Goal: Information Seeking & Learning: Check status

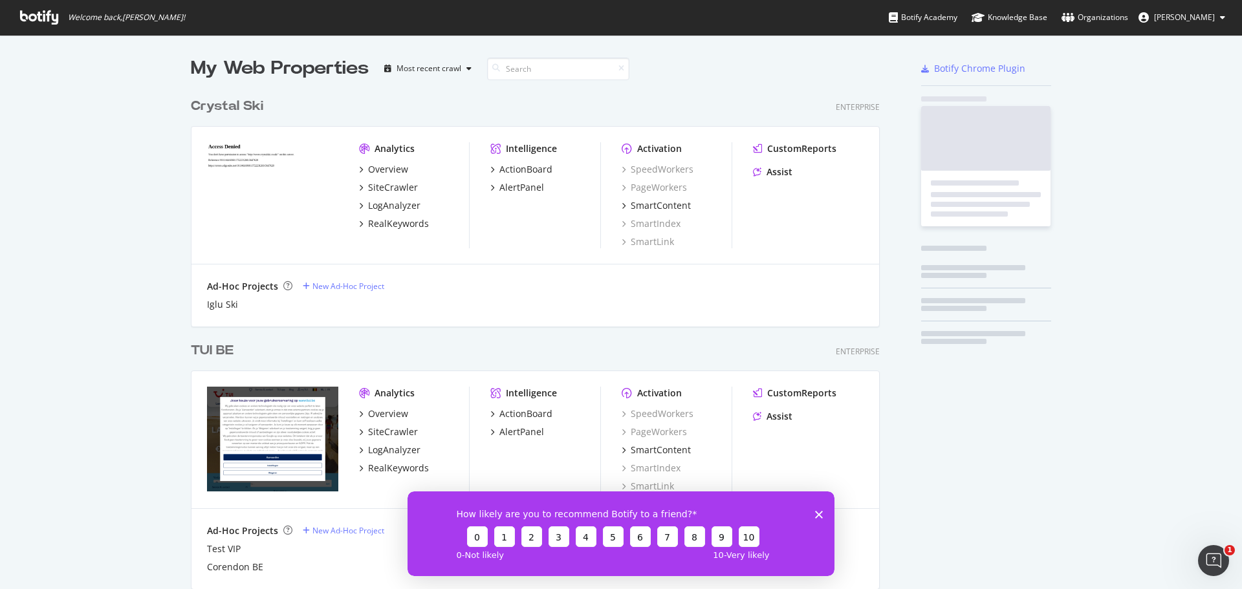
scroll to position [3472, 689]
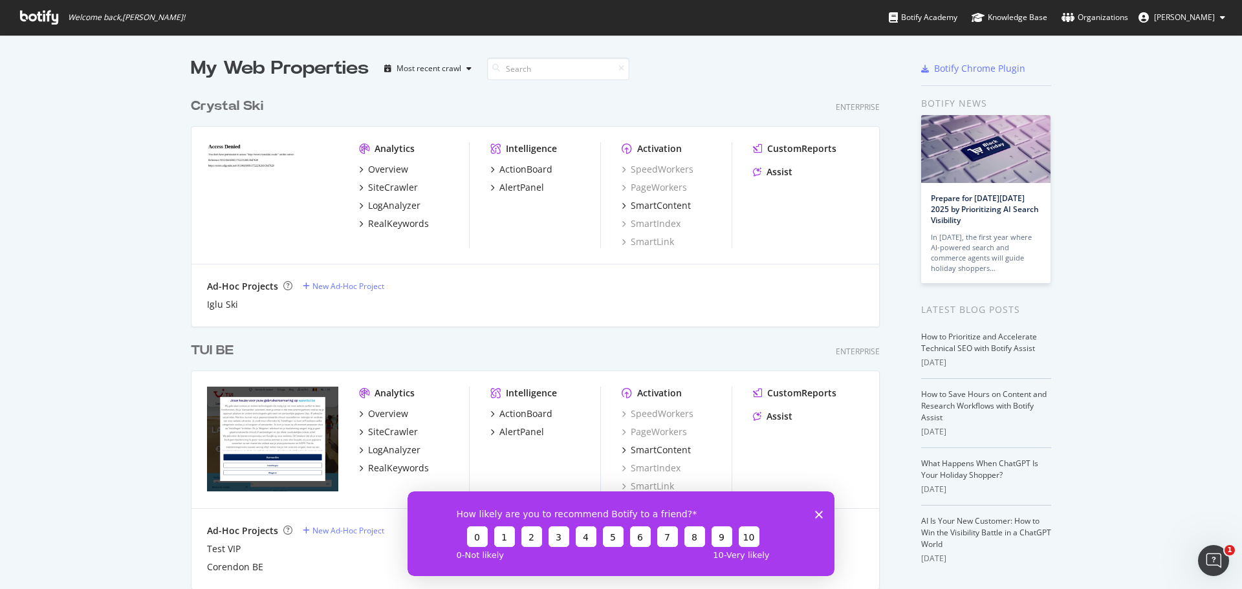
click at [815, 510] on icon "Close survey" at bounding box center [819, 514] width 8 height 8
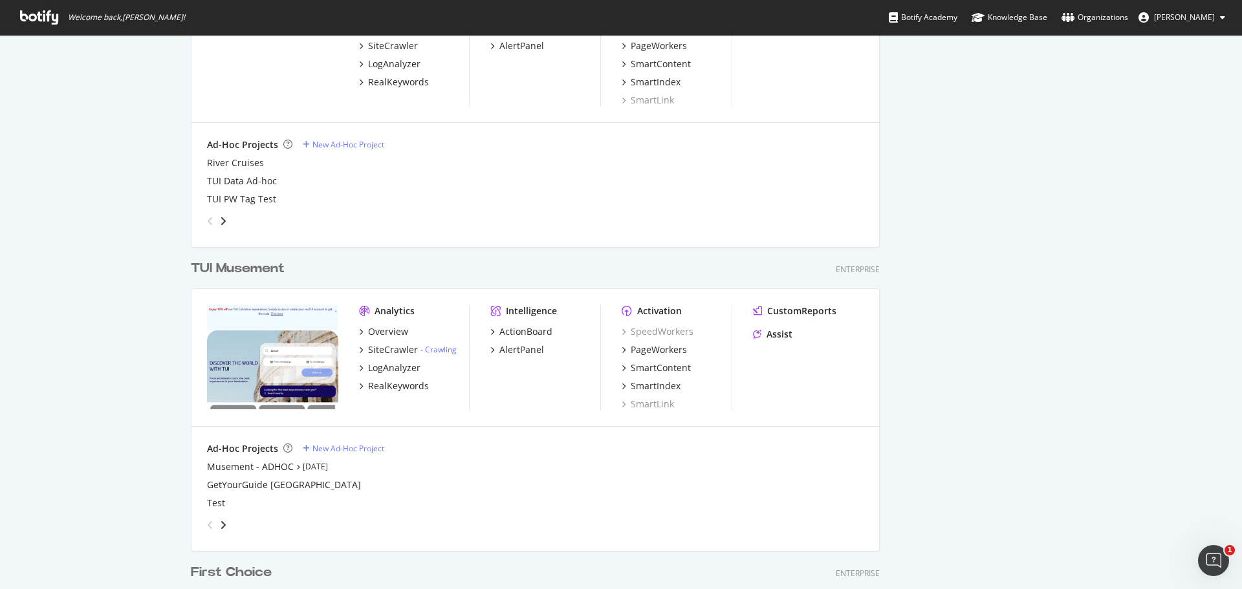
scroll to position [776, 0]
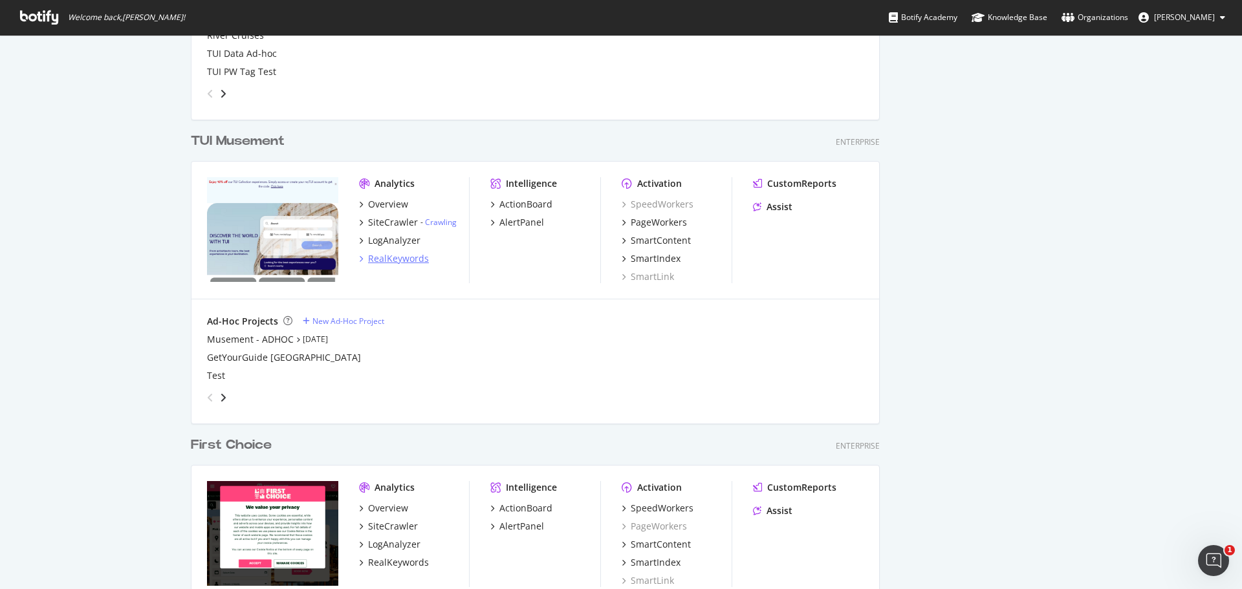
click at [400, 257] on div "RealKeywords" at bounding box center [398, 258] width 61 height 13
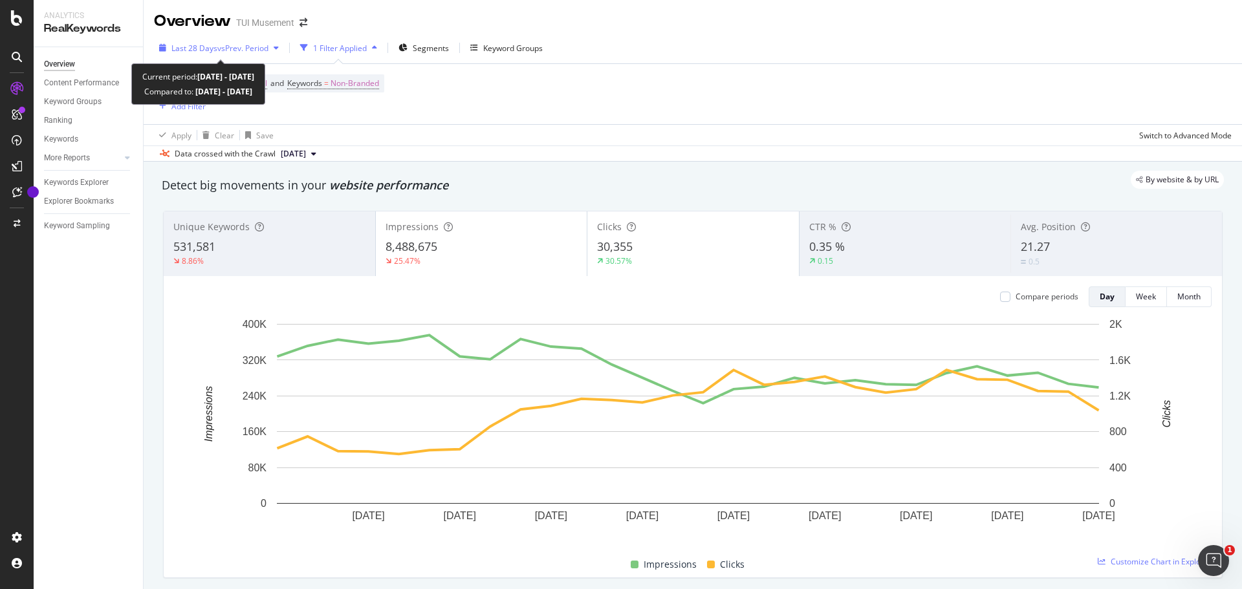
click at [277, 49] on icon "button" at bounding box center [276, 48] width 5 height 8
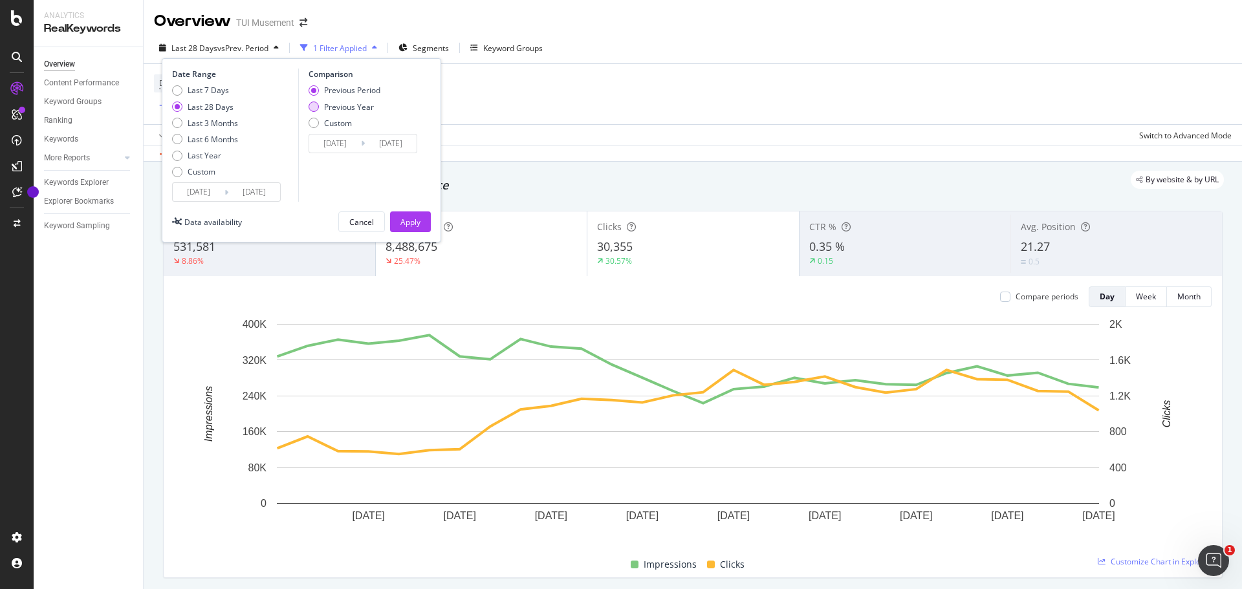
click at [337, 111] on div "Previous Year" at bounding box center [349, 107] width 50 height 11
type input "[DATE]"
click at [330, 143] on input "[DATE]" at bounding box center [335, 144] width 52 height 18
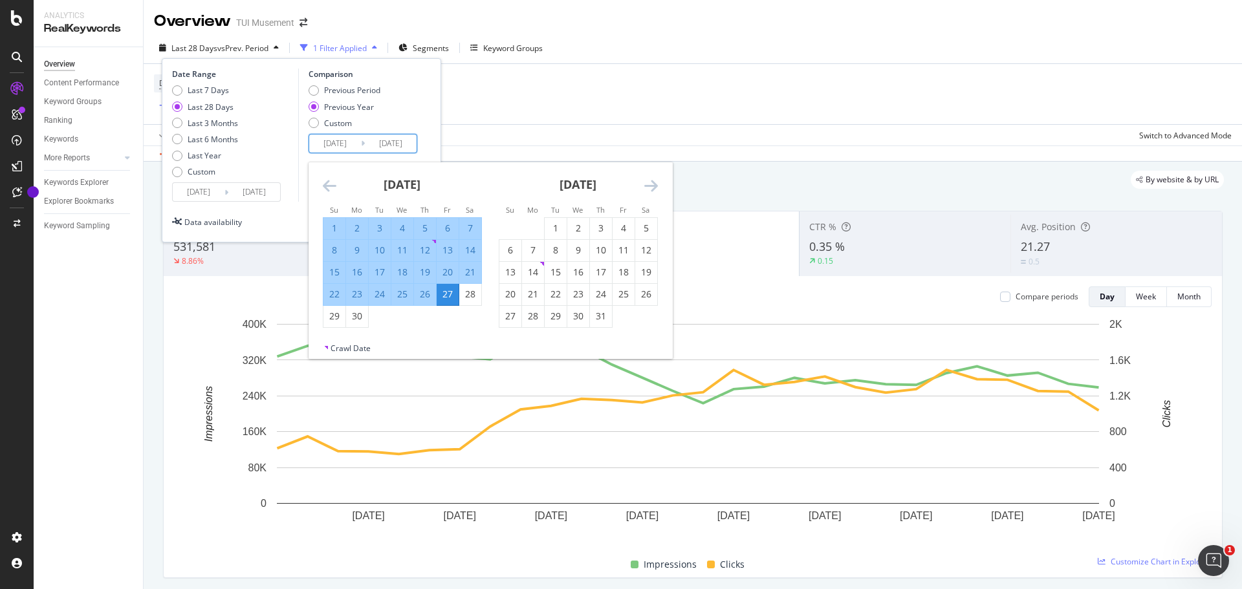
click at [327, 225] on div "1" at bounding box center [334, 228] width 22 height 13
type input "[DATE]"
click at [358, 309] on div "30" at bounding box center [357, 316] width 22 height 21
type input "[DATE]"
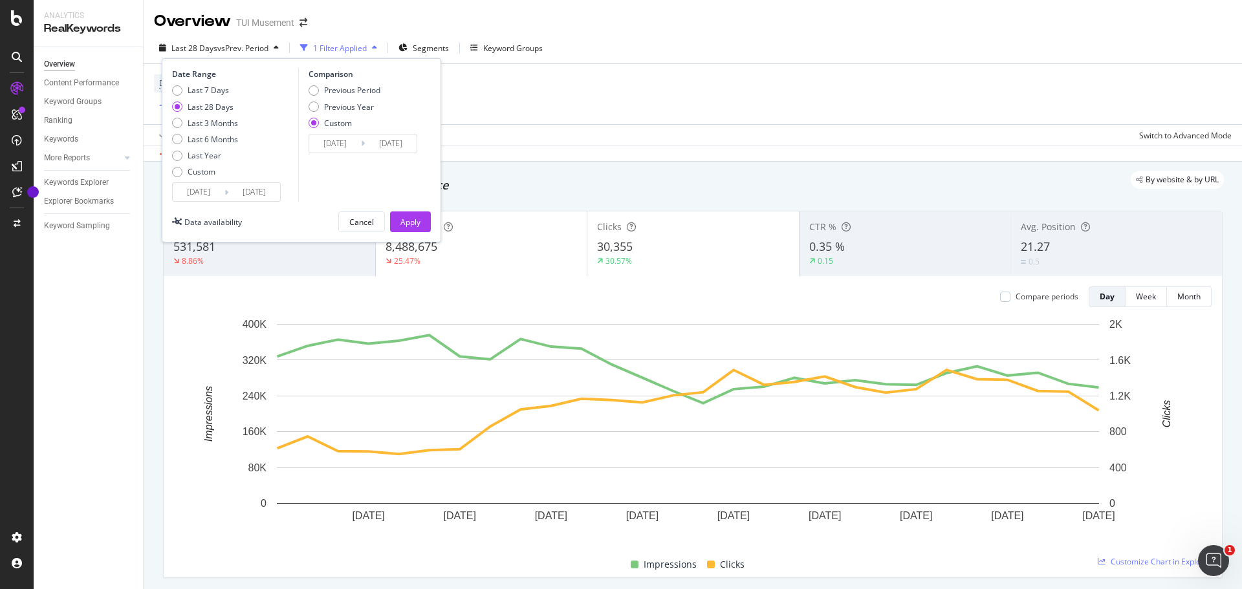
click at [383, 148] on input "[DATE]" at bounding box center [391, 144] width 52 height 18
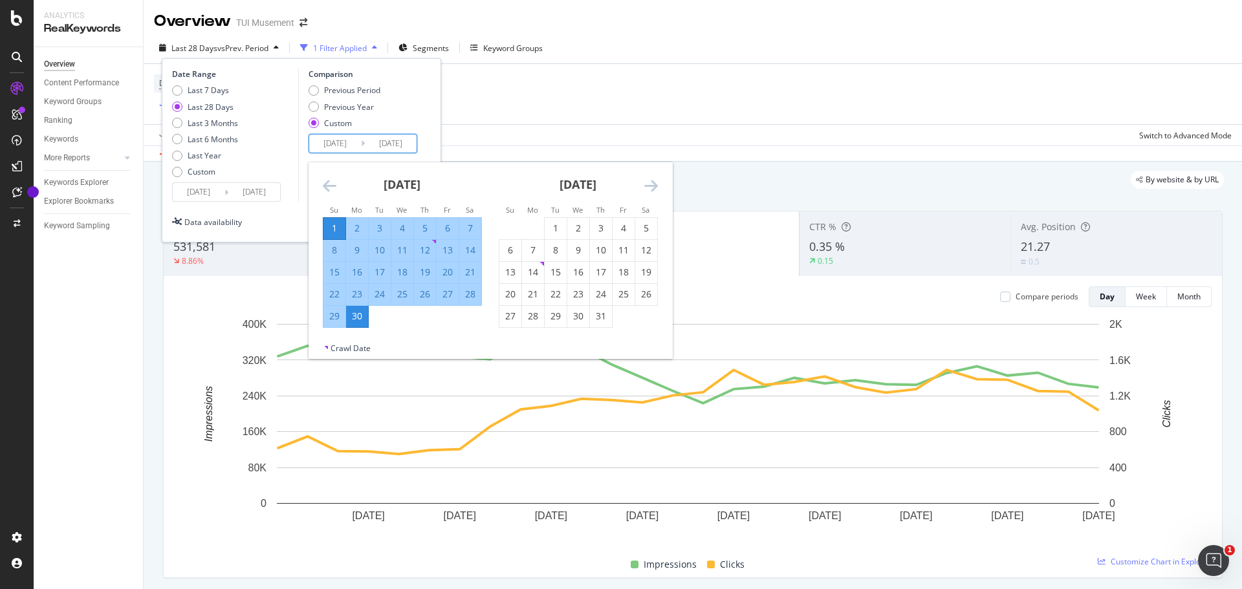
click at [397, 119] on div "Previous Period Previous Year Custom" at bounding box center [364, 109] width 113 height 49
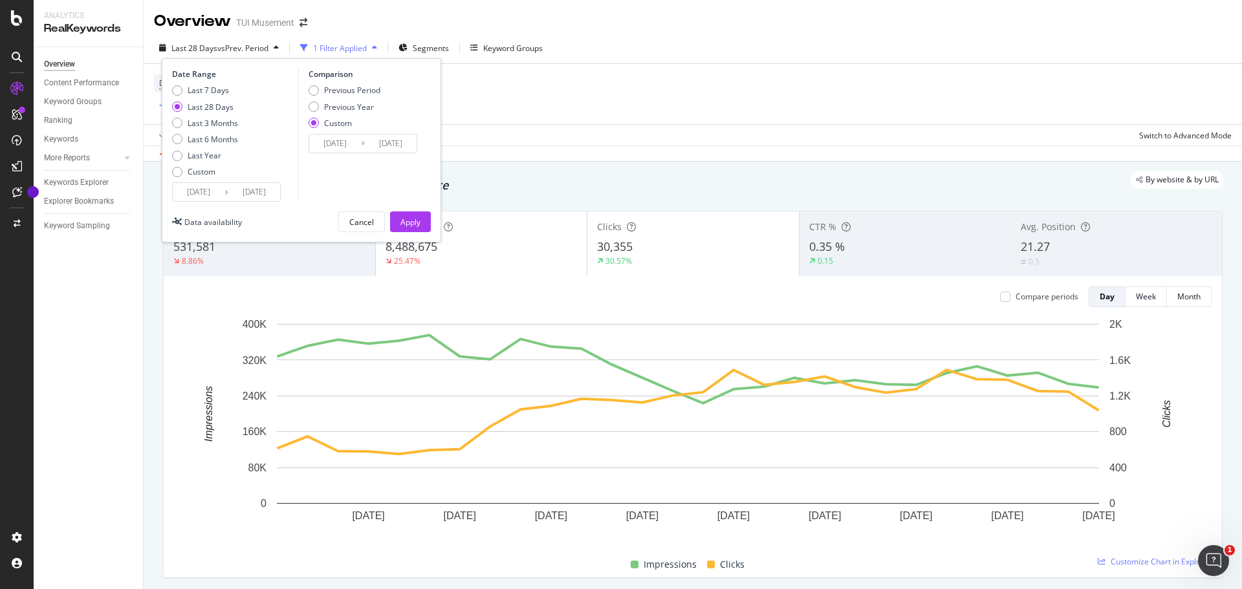
click at [235, 191] on input "[DATE]" at bounding box center [254, 192] width 52 height 18
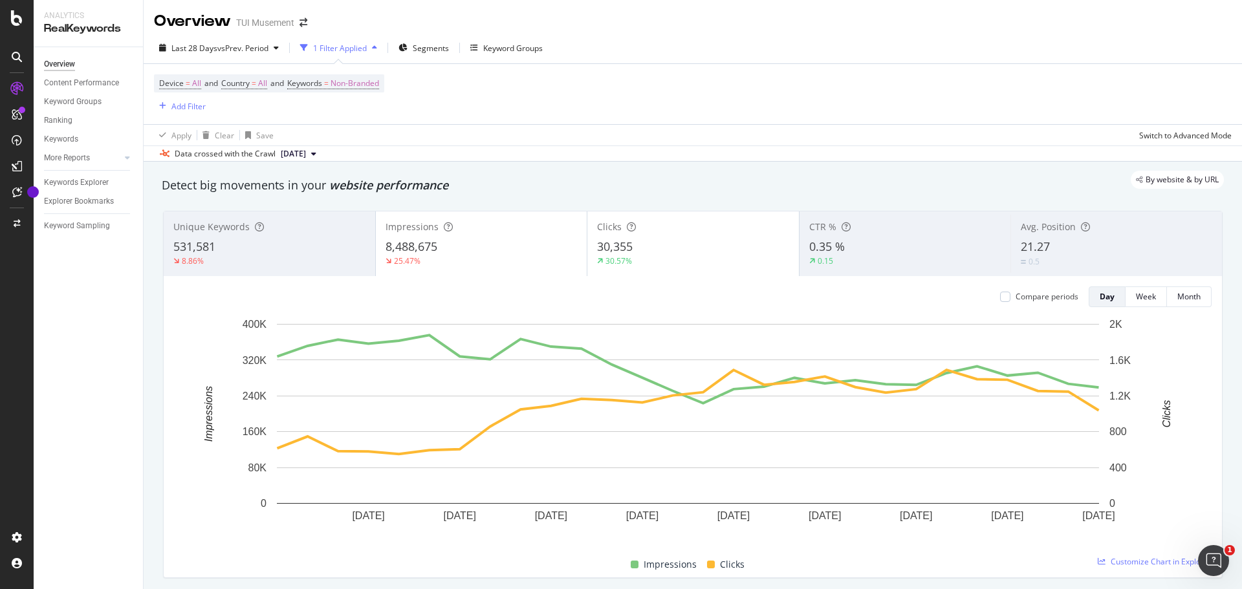
click at [551, 98] on div "Device = All and Country = All and Keywords = Non-Branded Add Filter" at bounding box center [692, 94] width 1077 height 60
